Goal: Answer question/provide support

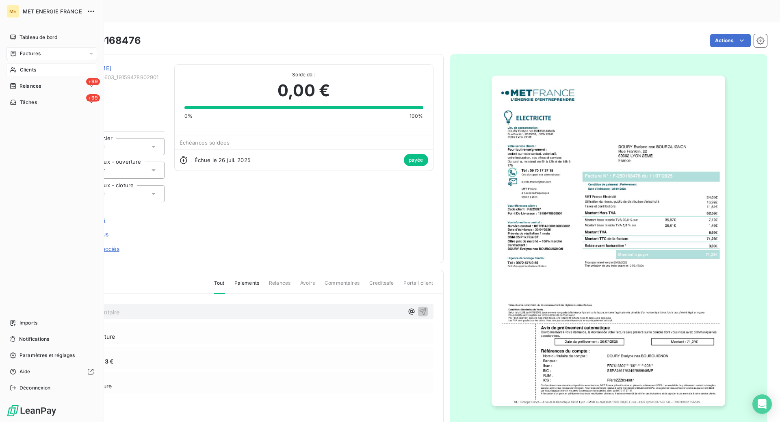
click at [21, 69] on span "Clients" at bounding box center [28, 69] width 16 height 7
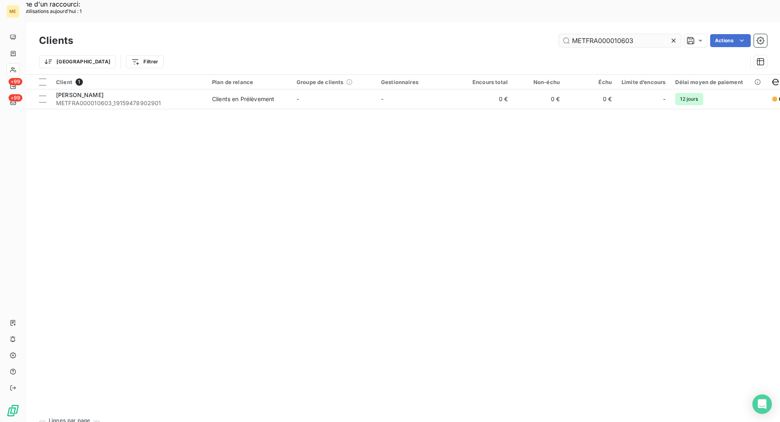
click at [592, 34] on input "METFRA000010603" at bounding box center [620, 40] width 122 height 13
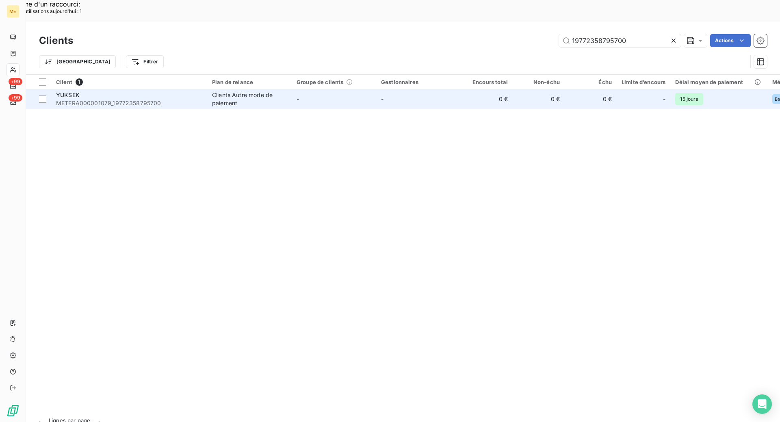
type input "19772358795700"
click at [122, 91] on div "YUKSEK" at bounding box center [129, 95] width 146 height 8
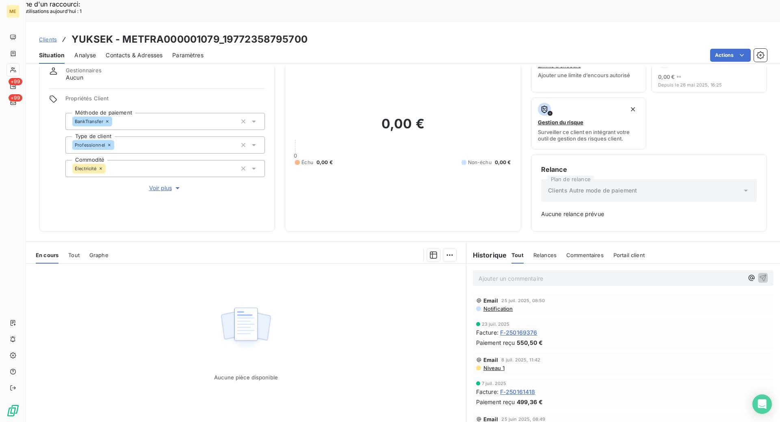
click at [16, 70] on div at bounding box center [12, 69] width 13 height 13
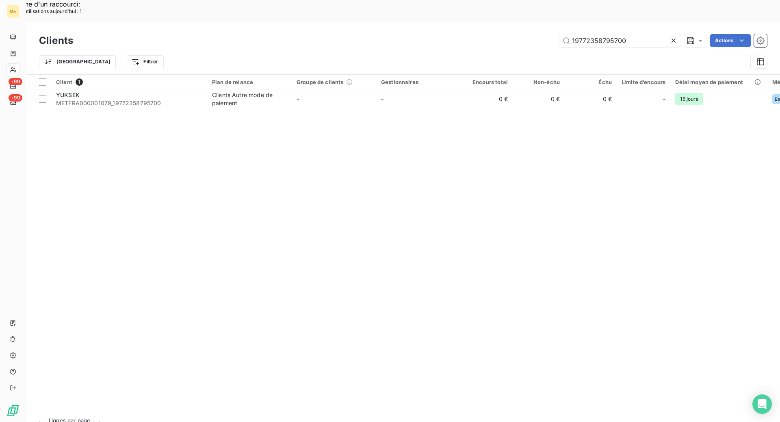
drag, startPoint x: 621, startPoint y: 15, endPoint x: 620, endPoint y: 8, distance: 7.1
click at [620, 32] on div "Clients 19772358795700 Actions" at bounding box center [403, 40] width 728 height 17
click at [620, 22] on div "Clients 19772358795700 Actions Trier Filtrer" at bounding box center [403, 48] width 754 height 52
click at [621, 34] on input "19772358795700" at bounding box center [620, 40] width 122 height 13
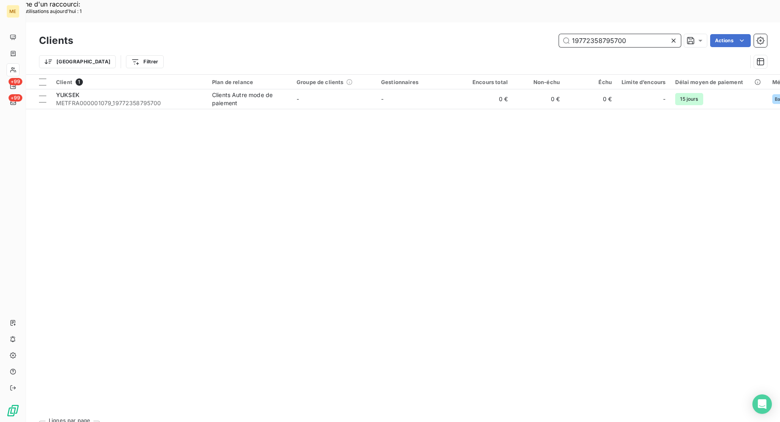
click at [621, 34] on input "19772358795700" at bounding box center [620, 40] width 122 height 13
paste input "GI129148"
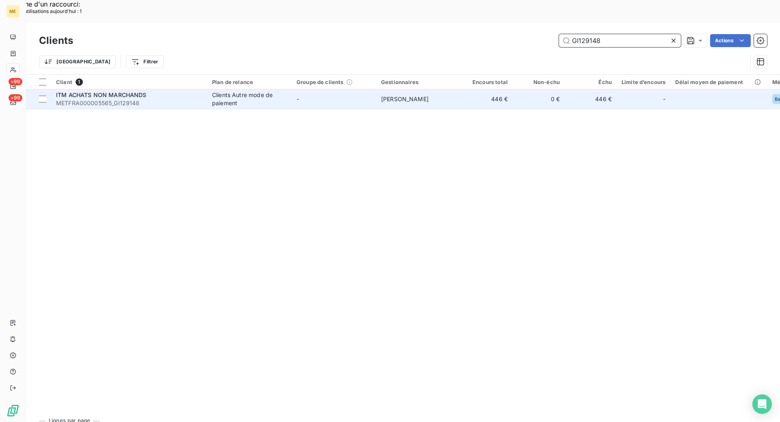
type input "GI129148"
click at [134, 99] on span "METFRA000005565_GI129148" at bounding box center [129, 103] width 146 height 8
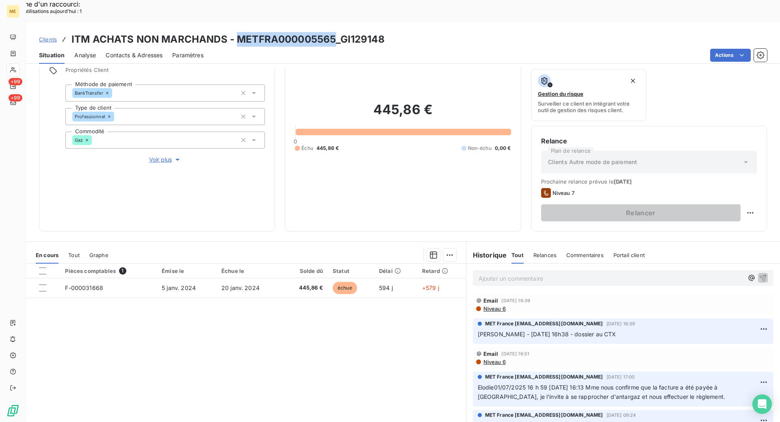
copy h3 "METFRA000005565"
drag, startPoint x: 237, startPoint y: 14, endPoint x: 333, endPoint y: 18, distance: 96.7
click at [333, 32] on h3 "ITM ACHATS NON MARCHANDS - METFRA000005565_GI129148" at bounding box center [227, 39] width 313 height 15
click at [19, 71] on div at bounding box center [12, 69] width 13 height 13
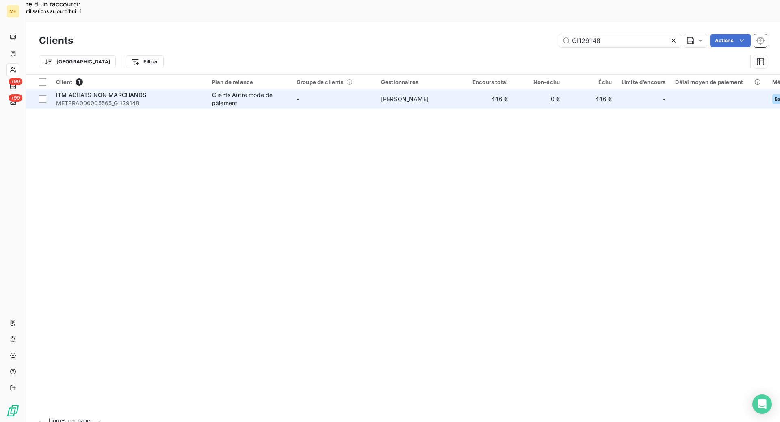
click at [140, 91] on span "ITM ACHATS NON MARCHANDS" at bounding box center [101, 94] width 91 height 7
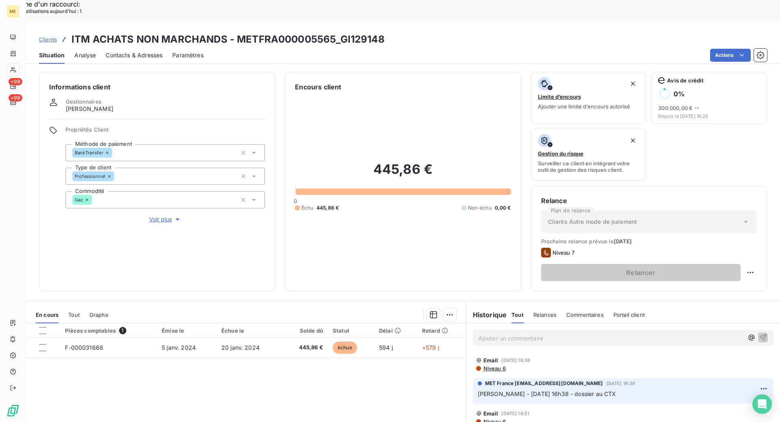
click at [530, 330] on div "Ajouter un commentaire ﻿" at bounding box center [623, 338] width 300 height 16
click at [530, 333] on p "Ajouter un commentaire ﻿" at bounding box center [610, 338] width 265 height 10
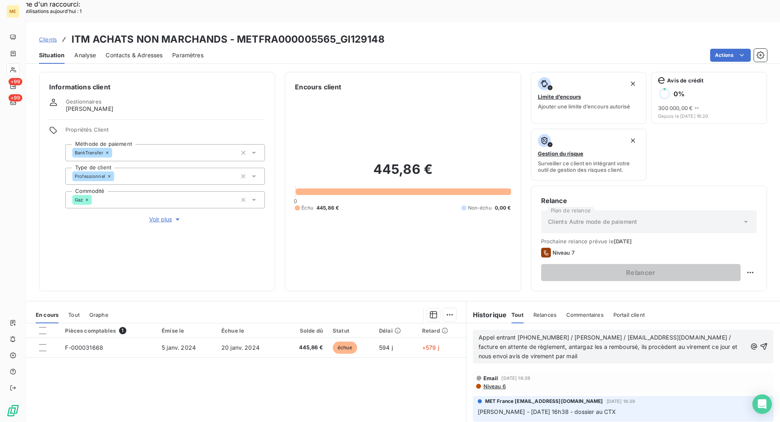
click at [478, 334] on span "Appel entrant [PHONE_NUMBER] / [PERSON_NAME] / [EMAIL_ADDRESS][DOMAIN_NAME] / f…" at bounding box center [608, 347] width 260 height 26
click at [497, 333] on p "Kenza / [DATE] 11:06 / Appel entrant [PHONE_NUMBER] / [PERSON_NAME] / [EMAIL_AD…" at bounding box center [612, 347] width 268 height 28
click at [696, 330] on div "Kenza / interaction du [DATE] 11:06 / Appel entrant [PHONE_NUMBER] / [PERSON_NA…" at bounding box center [623, 347] width 300 height 34
click at [706, 330] on div "Kenza / interaction du [DATE] 11:06 / Appel entrant [PHONE_NUMBER] / [PERSON_NA…" at bounding box center [623, 347] width 300 height 34
click at [498, 334] on span "Kenza / interaction du [DATE] 11:06 / Appel entrant [PHONE_NUMBER] / [PERSON_NA…" at bounding box center [612, 347] width 268 height 26
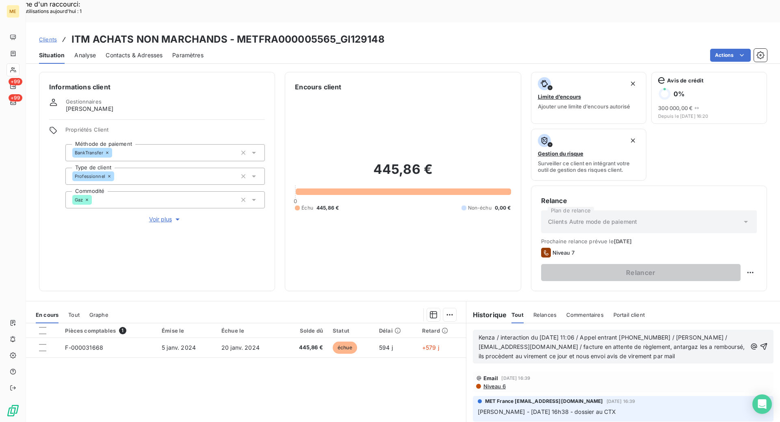
click at [0, 0] on lt-span "remboursé s" at bounding box center [0, 0] width 0 height 0
click at [759, 342] on icon "button" at bounding box center [763, 346] width 8 height 8
